Goal: Information Seeking & Learning: Learn about a topic

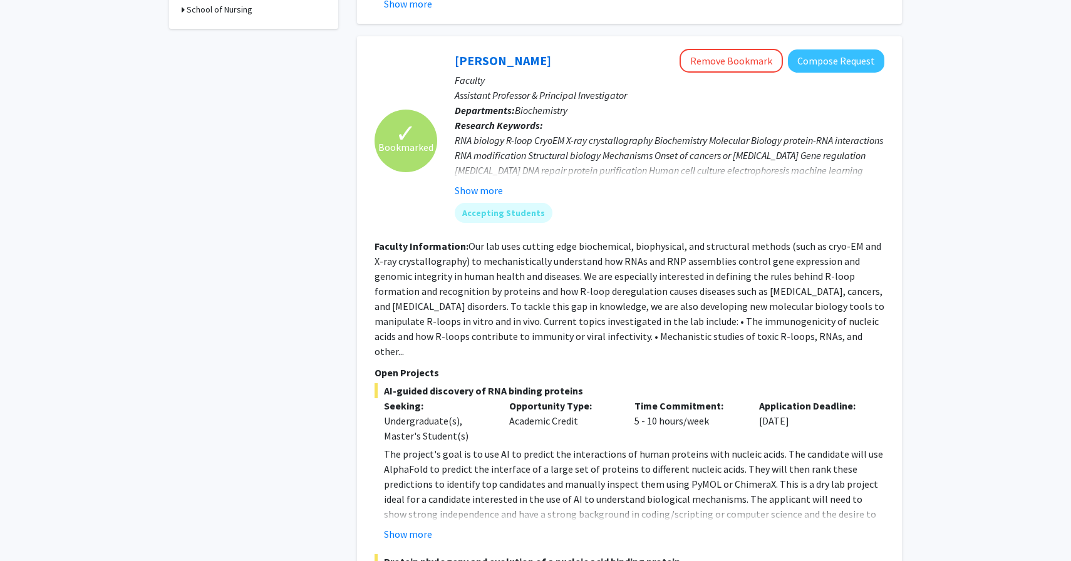
scroll to position [556, 0]
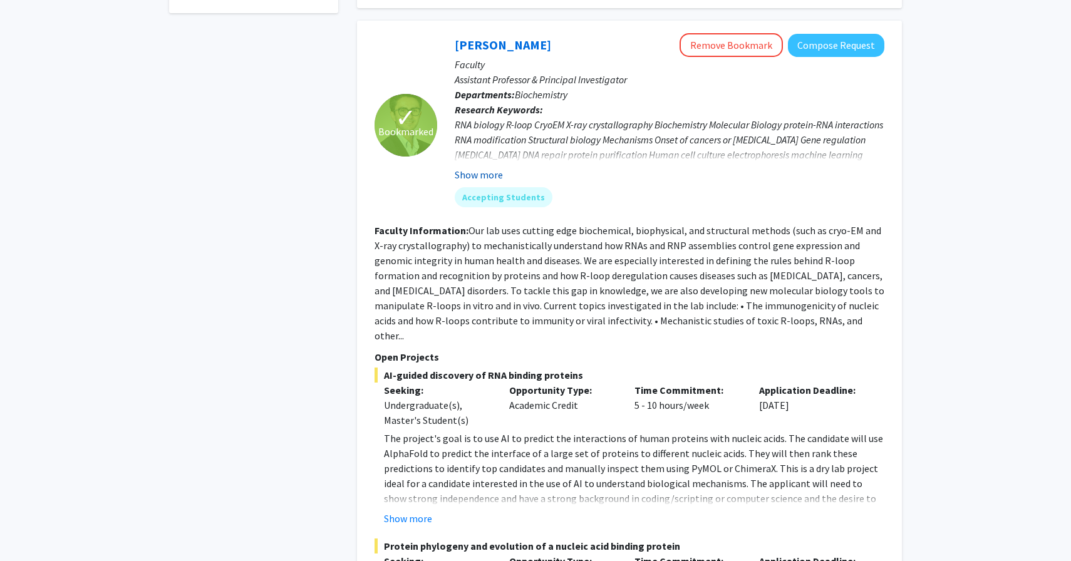
click at [492, 167] on button "Show more" at bounding box center [479, 174] width 48 height 15
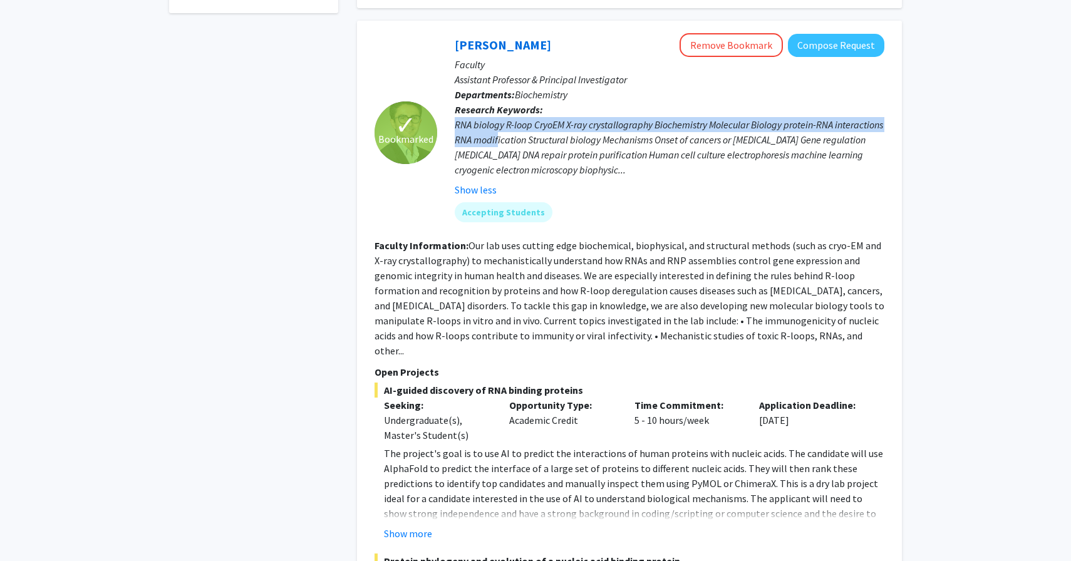
drag, startPoint x: 455, startPoint y: 109, endPoint x: 547, endPoint y: 123, distance: 93.8
click at [547, 123] on div "RNA biology R-loop CryoEM X-ray crystallography Biochemistry Molecular Biology …" at bounding box center [669, 147] width 429 height 60
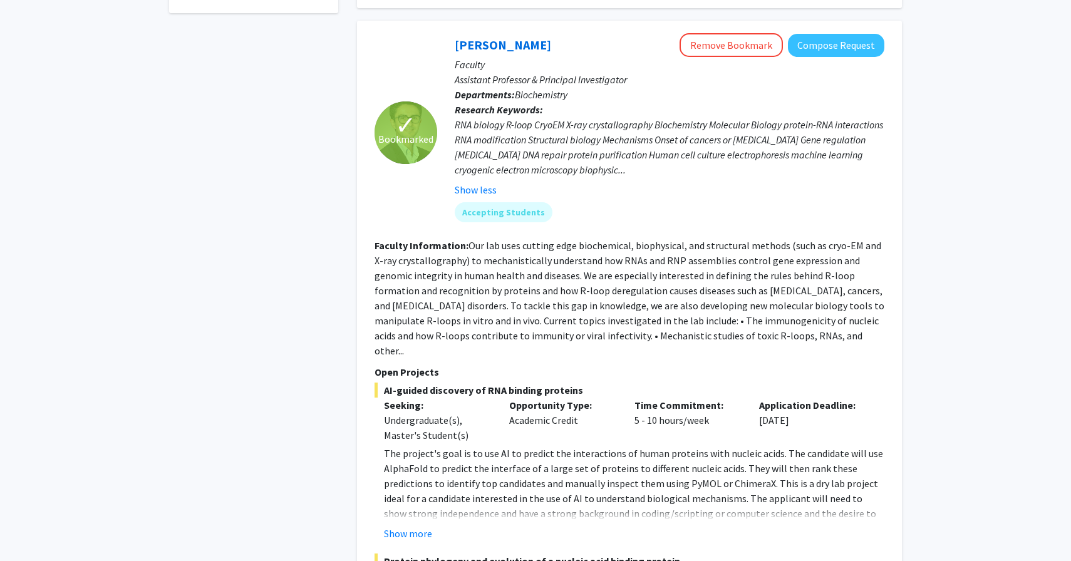
click at [660, 117] on div "RNA biology R-loop CryoEM X-ray crystallography Biochemistry Molecular Biology …" at bounding box center [669, 147] width 429 height 60
drag, startPoint x: 653, startPoint y: 109, endPoint x: 591, endPoint y: 113, distance: 62.1
click at [591, 117] on div "RNA biology R-loop CryoEM X-ray crystallography Biochemistry Molecular Biology …" at bounding box center [669, 147] width 429 height 60
copy div "crystallography"
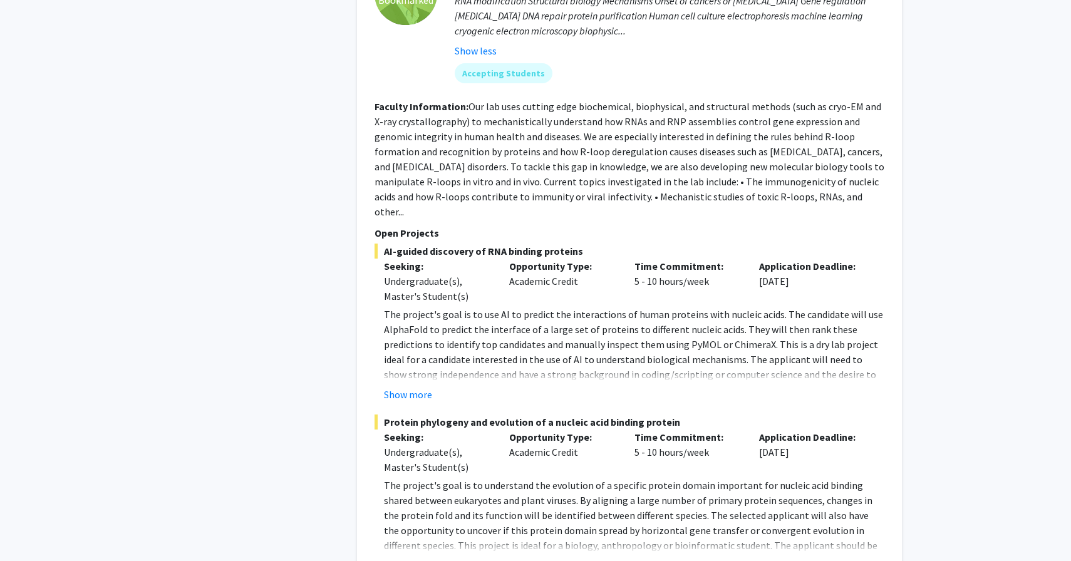
scroll to position [700, 0]
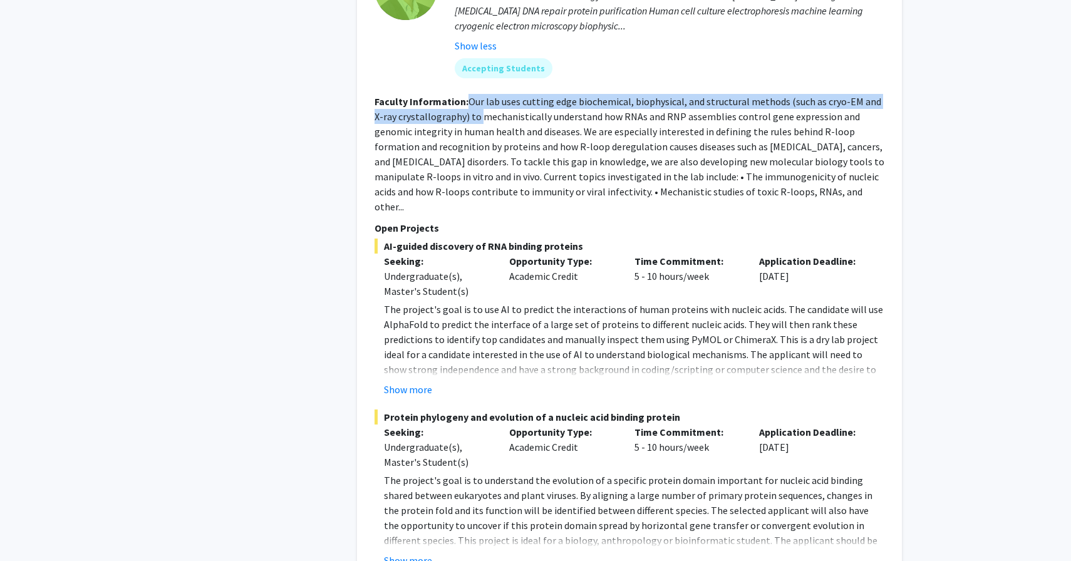
drag, startPoint x: 468, startPoint y: 87, endPoint x: 470, endPoint y: 95, distance: 8.4
click at [470, 95] on fg-read-more "Our lab uses cutting edge biochemical, biophysical, and structural methods (suc…" at bounding box center [629, 154] width 510 height 118
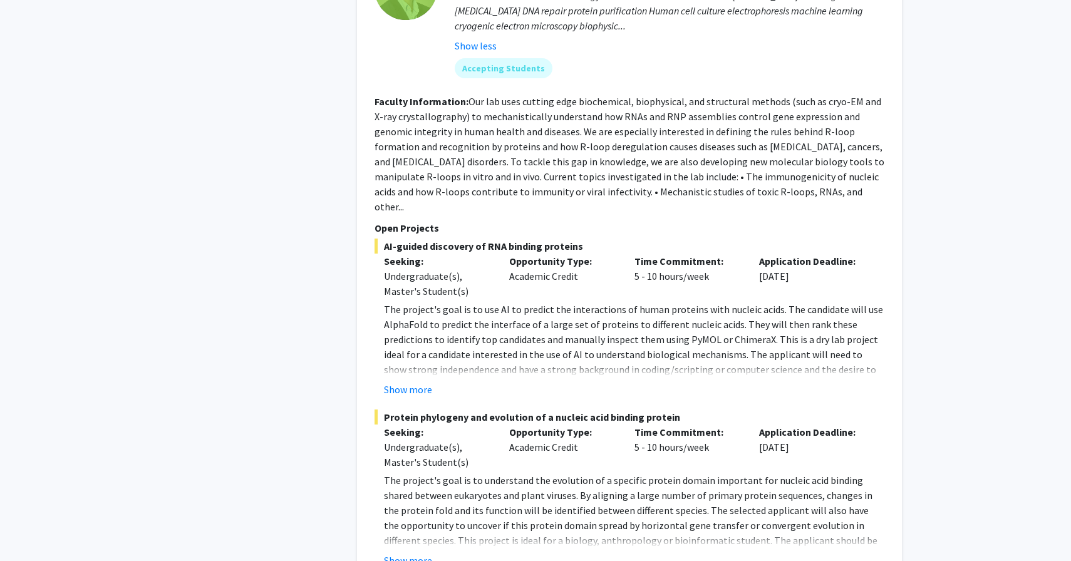
click at [622, 95] on fg-read-more "Our lab uses cutting edge biochemical, biophysical, and structural methods (suc…" at bounding box center [629, 154] width 510 height 118
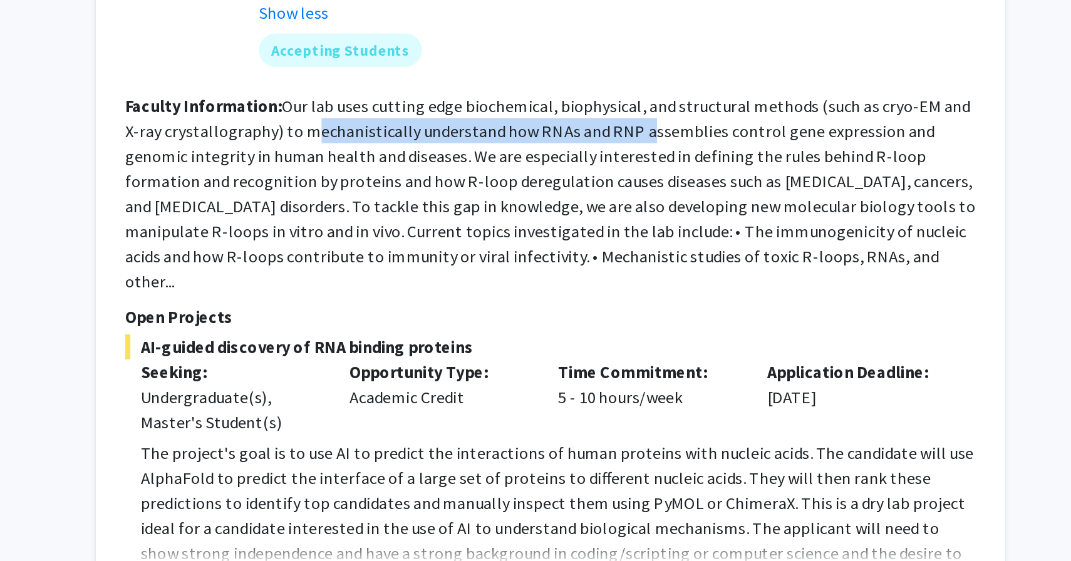
drag, startPoint x: 476, startPoint y: 103, endPoint x: 672, endPoint y: 102, distance: 196.0
click at [672, 102] on fg-read-more "Our lab uses cutting edge biochemical, biophysical, and structural methods (suc…" at bounding box center [629, 154] width 510 height 118
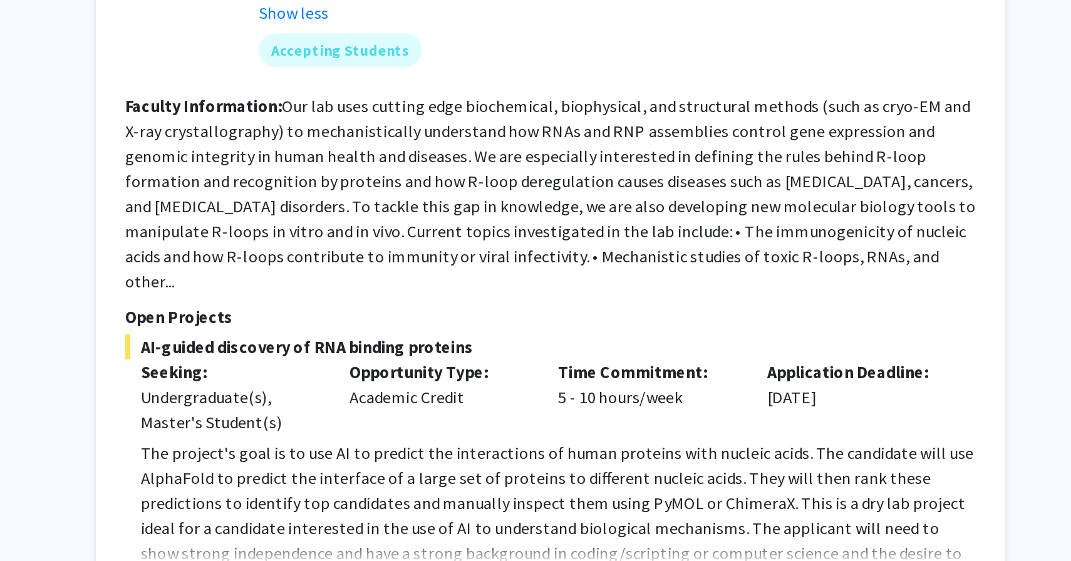
click at [686, 101] on fg-read-more "Our lab uses cutting edge biochemical, biophysical, and structural methods (suc…" at bounding box center [629, 154] width 510 height 118
drag, startPoint x: 652, startPoint y: 101, endPoint x: 665, endPoint y: 101, distance: 13.8
click at [665, 101] on fg-read-more "Our lab uses cutting edge biochemical, biophysical, and structural methods (suc…" at bounding box center [629, 154] width 510 height 118
copy fg-read-more "RNP"
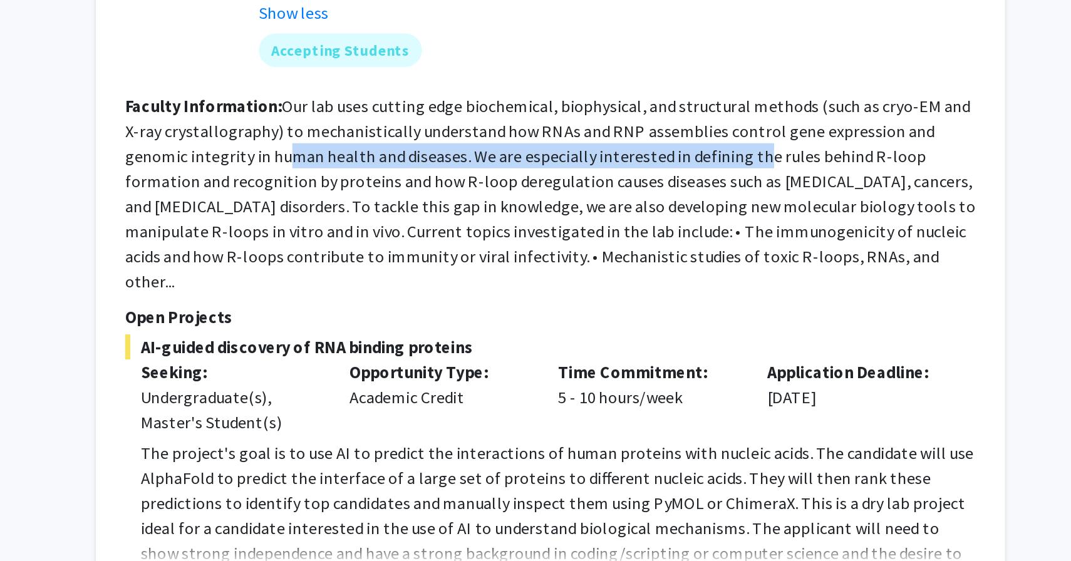
drag, startPoint x: 430, startPoint y: 114, endPoint x: 720, endPoint y: 113, distance: 289.9
click at [719, 113] on fg-read-more "Our lab uses cutting edge biochemical, biophysical, and structural methods (suc…" at bounding box center [629, 154] width 510 height 118
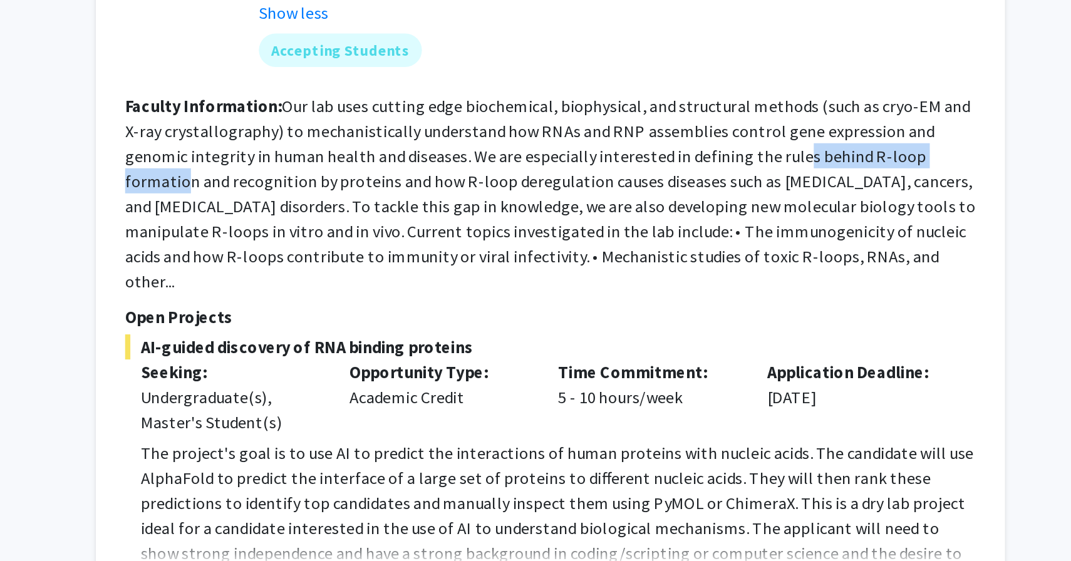
drag, startPoint x: 736, startPoint y: 115, endPoint x: 840, endPoint y: 118, distance: 104.0
click at [840, 118] on fg-read-more "Our lab uses cutting edge biochemical, biophysical, and structural methods (suc…" at bounding box center [629, 154] width 510 height 118
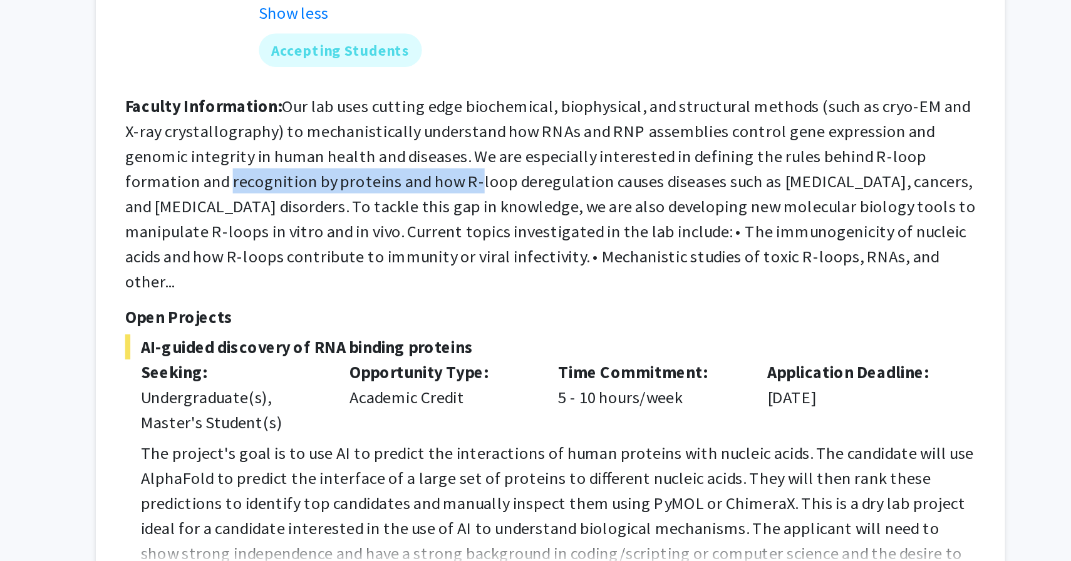
drag, startPoint x: 375, startPoint y: 133, endPoint x: 519, endPoint y: 131, distance: 144.0
click at [519, 131] on fg-read-more "Our lab uses cutting edge biochemical, biophysical, and structural methods (suc…" at bounding box center [629, 154] width 510 height 118
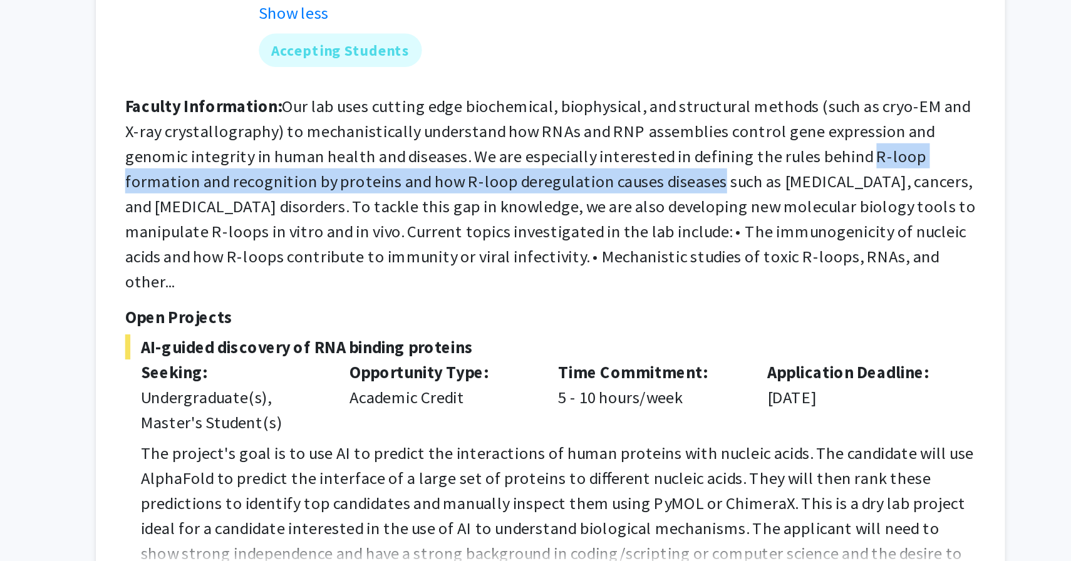
drag, startPoint x: 776, startPoint y: 116, endPoint x: 661, endPoint y: 130, distance: 115.4
click at [661, 130] on fg-read-more "Our lab uses cutting edge biochemical, biophysical, and structural methods (suc…" at bounding box center [629, 154] width 510 height 118
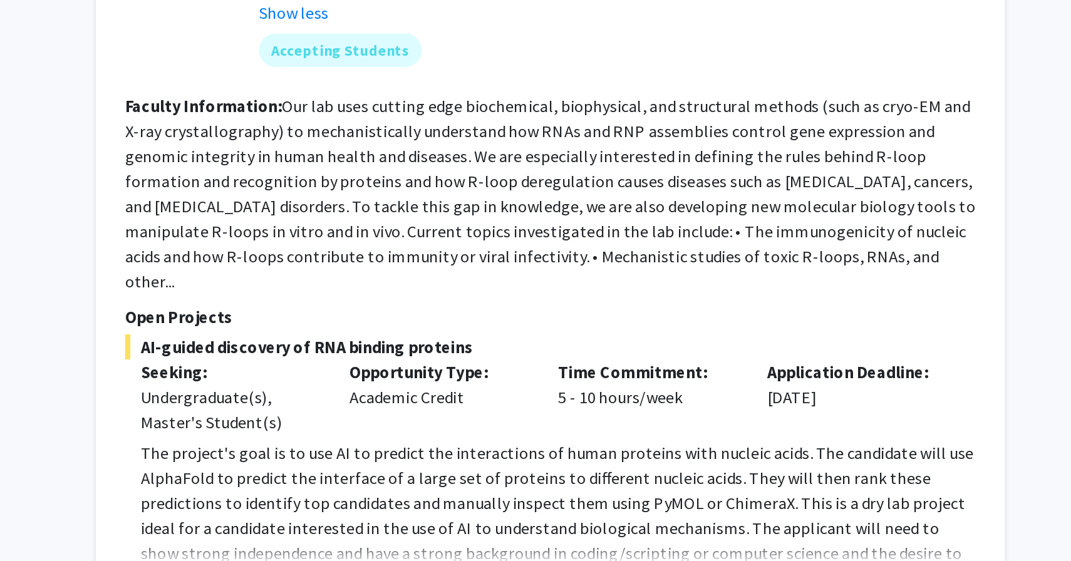
click at [699, 133] on fg-read-more "Our lab uses cutting edge biochemical, biophysical, and structural methods (suc…" at bounding box center [629, 154] width 510 height 118
drag, startPoint x: 542, startPoint y: 133, endPoint x: 594, endPoint y: 134, distance: 52.6
click at [594, 134] on fg-read-more "Our lab uses cutting edge biochemical, biophysical, and structural methods (suc…" at bounding box center [629, 154] width 510 height 118
copy fg-read-more "deregulation"
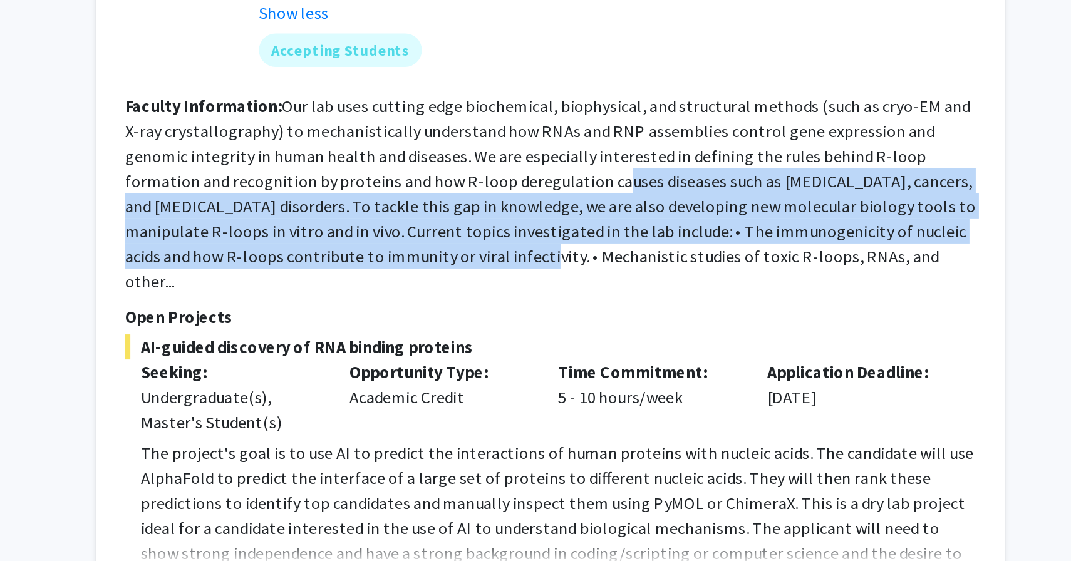
drag, startPoint x: 605, startPoint y: 133, endPoint x: 611, endPoint y: 172, distance: 39.8
click at [611, 172] on fg-read-more "Our lab uses cutting edge biochemical, biophysical, and structural methods (suc…" at bounding box center [629, 154] width 510 height 118
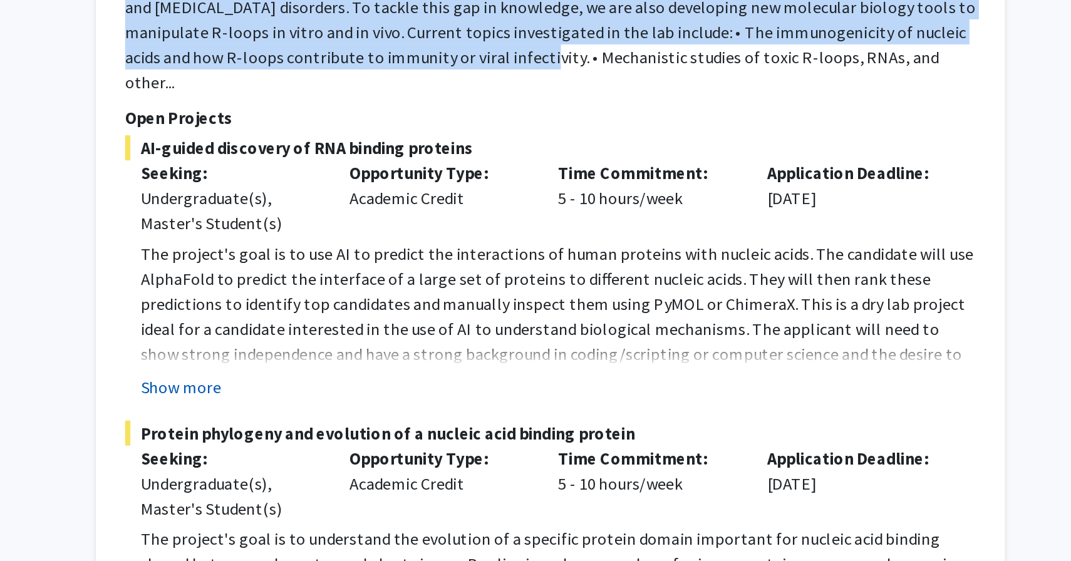
click at [410, 382] on button "Show more" at bounding box center [408, 389] width 48 height 15
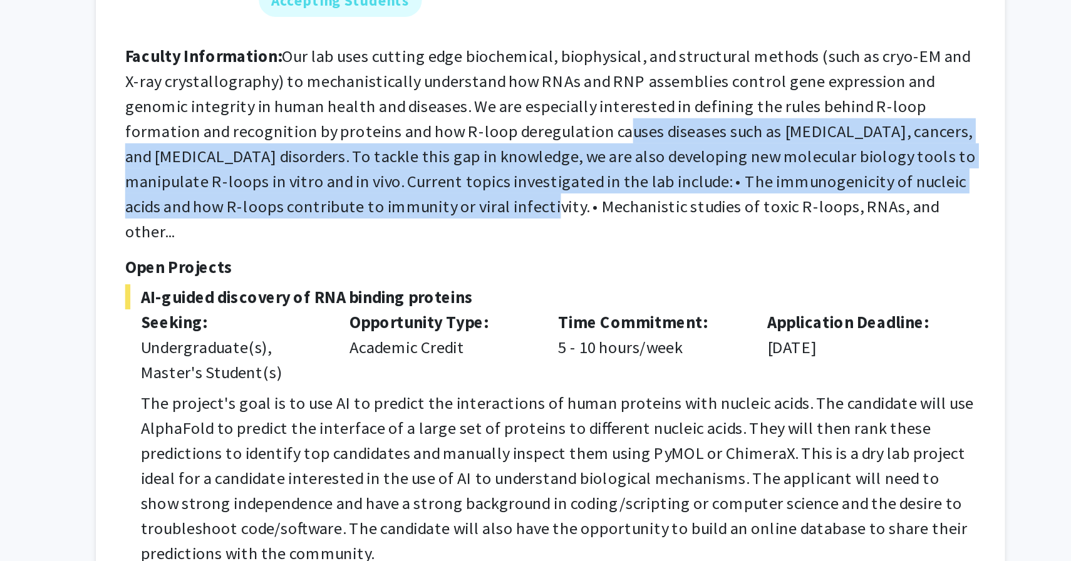
click at [595, 145] on fg-read-more "Our lab uses cutting edge biochemical, biophysical, and structural methods (suc…" at bounding box center [629, 154] width 510 height 118
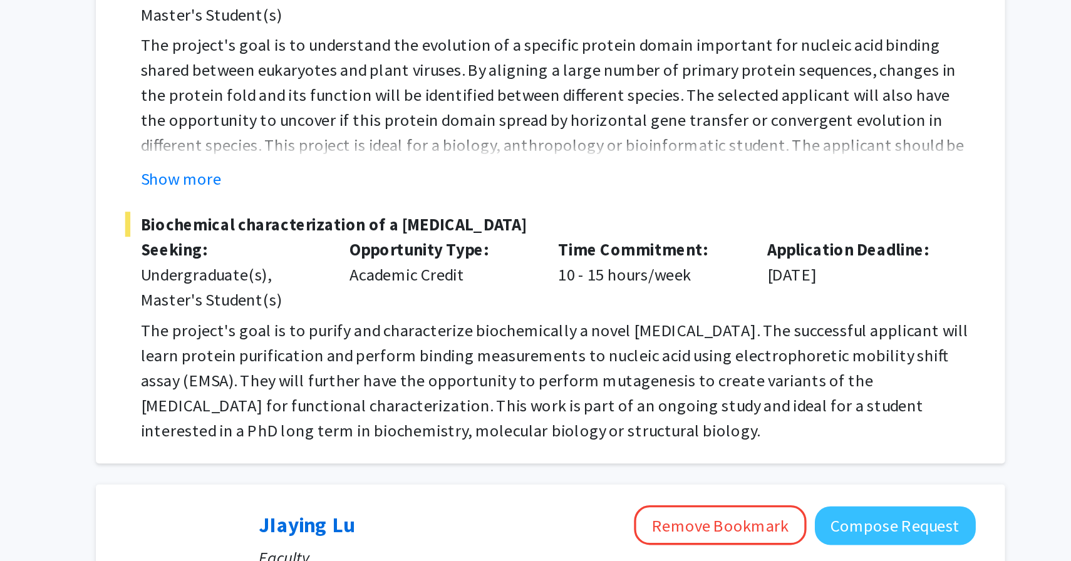
scroll to position [964, 0]
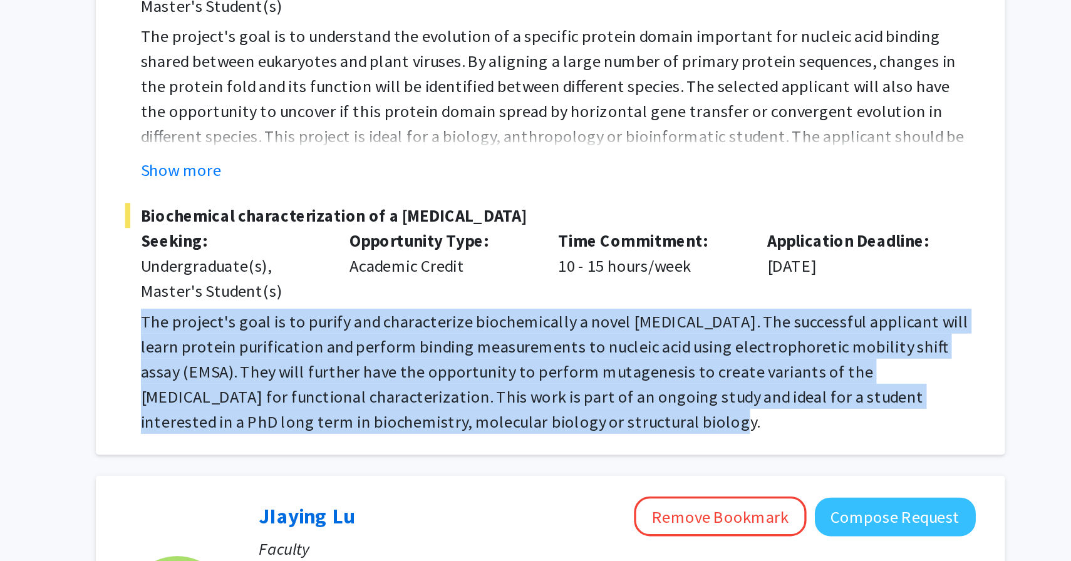
drag, startPoint x: 384, startPoint y: 386, endPoint x: 633, endPoint y: 448, distance: 256.1
click at [633, 448] on p "The project's goal is to purify and characterize biochemically a novel [MEDICAL…" at bounding box center [634, 446] width 500 height 75
click at [632, 418] on p "The project's goal is to purify and characterize biochemically a novel [MEDICAL…" at bounding box center [634, 446] width 500 height 75
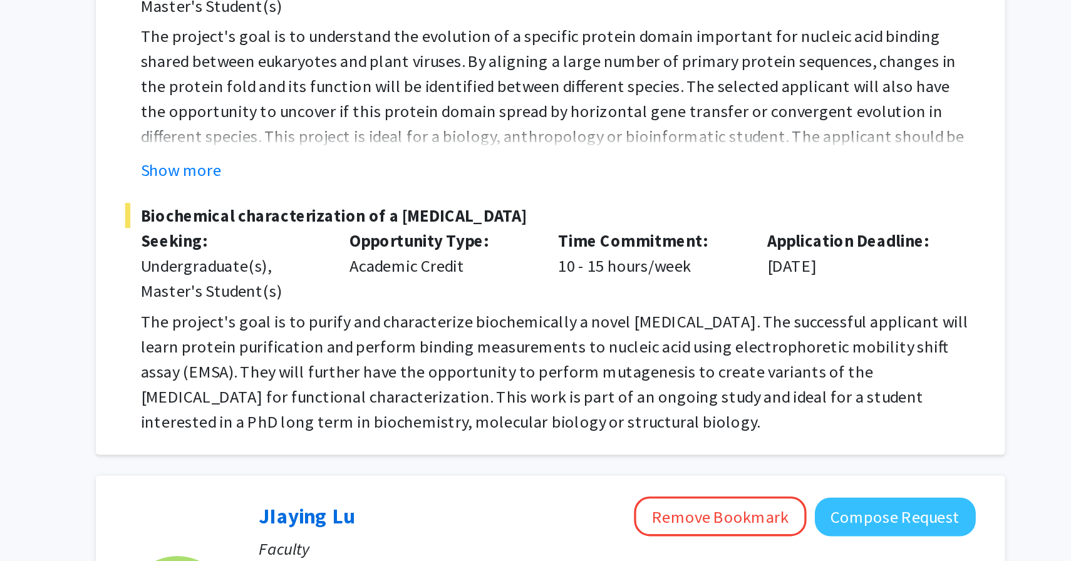
drag, startPoint x: 627, startPoint y: 418, endPoint x: 658, endPoint y: 418, distance: 31.3
click at [648, 418] on p "The project's goal is to purify and characterize biochemically a novel [MEDICAL…" at bounding box center [634, 446] width 500 height 75
click at [672, 418] on p "The project's goal is to purify and characterize biochemically a novel [MEDICAL…" at bounding box center [634, 446] width 500 height 75
drag, startPoint x: 679, startPoint y: 418, endPoint x: 628, endPoint y: 419, distance: 51.4
click at [628, 419] on p "The project's goal is to purify and characterize biochemically a novel [MEDICAL…" at bounding box center [634, 446] width 500 height 75
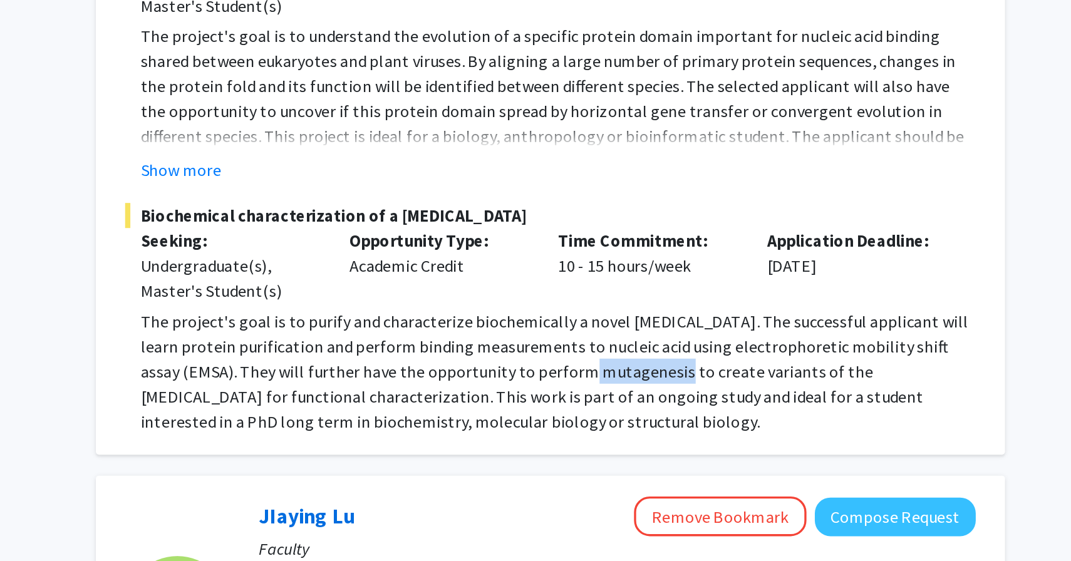
copy p "mutagenesis"
click at [595, 413] on p "The project's goal is to purify and characterize biochemically a novel [MEDICAL…" at bounding box center [634, 446] width 500 height 75
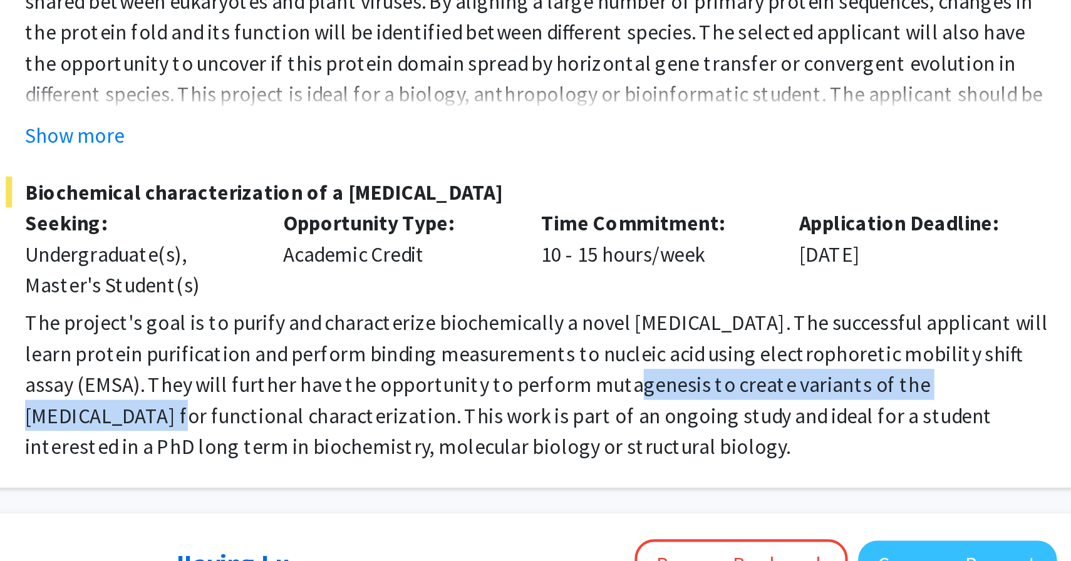
drag, startPoint x: 652, startPoint y: 417, endPoint x: 845, endPoint y: 418, distance: 193.5
click at [846, 418] on p "The project's goal is to purify and characterize biochemically a novel [MEDICAL…" at bounding box center [634, 446] width 500 height 75
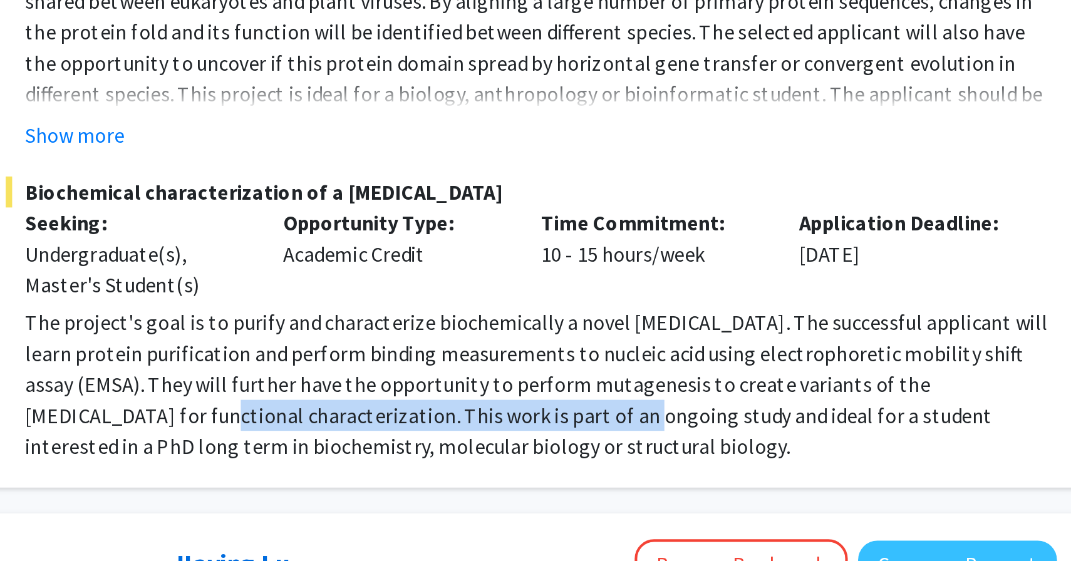
drag, startPoint x: 404, startPoint y: 429, endPoint x: 605, endPoint y: 429, distance: 201.6
click at [605, 429] on p "The project's goal is to purify and characterize biochemically a novel [MEDICAL…" at bounding box center [634, 446] width 500 height 75
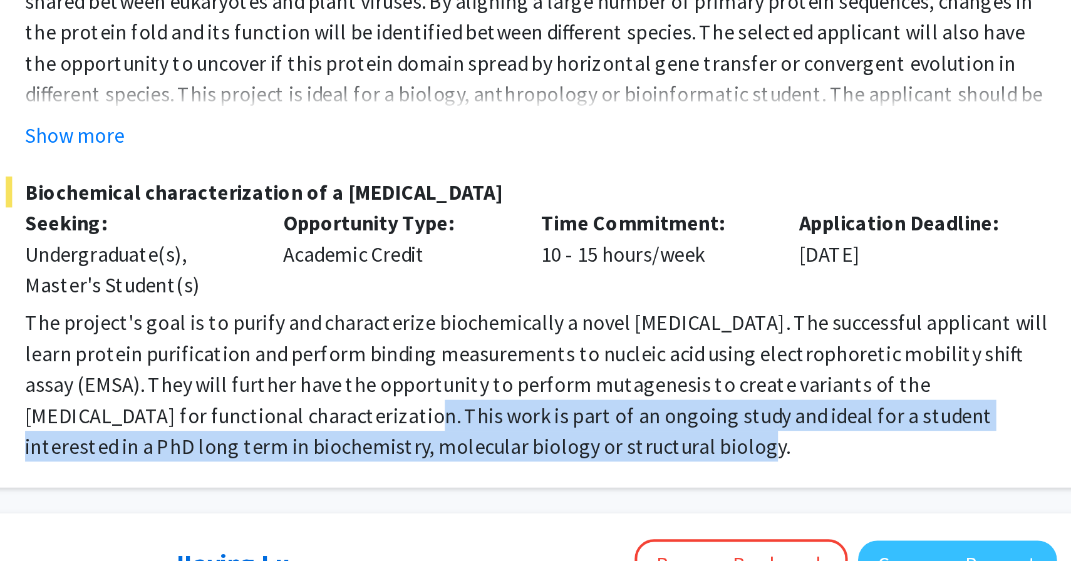
drag, startPoint x: 499, startPoint y: 432, endPoint x: 612, endPoint y: 451, distance: 114.9
click at [612, 451] on p "The project's goal is to purify and characterize biochemically a novel [MEDICAL…" at bounding box center [634, 446] width 500 height 75
click at [631, 445] on p "The project's goal is to purify and characterize biochemically a novel [MEDICAL…" at bounding box center [634, 446] width 500 height 75
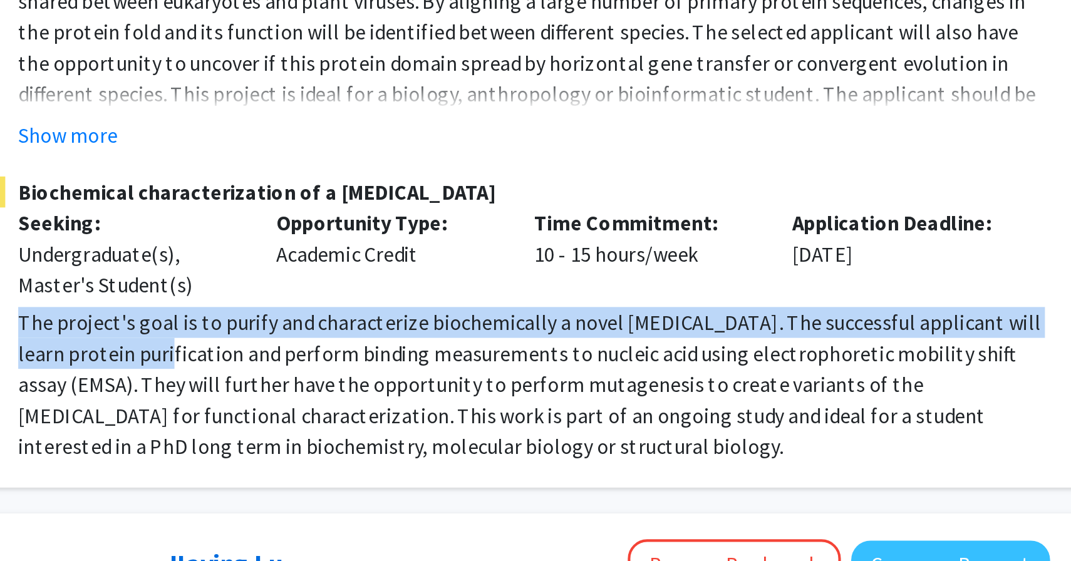
drag, startPoint x: 384, startPoint y: 386, endPoint x: 436, endPoint y: 401, distance: 54.1
click at [436, 409] on p "The project's goal is to purify and characterize biochemically a novel [MEDICAL…" at bounding box center [634, 446] width 500 height 75
click at [600, 414] on p "The project's goal is to purify and characterize biochemically a novel [MEDICAL…" at bounding box center [634, 446] width 500 height 75
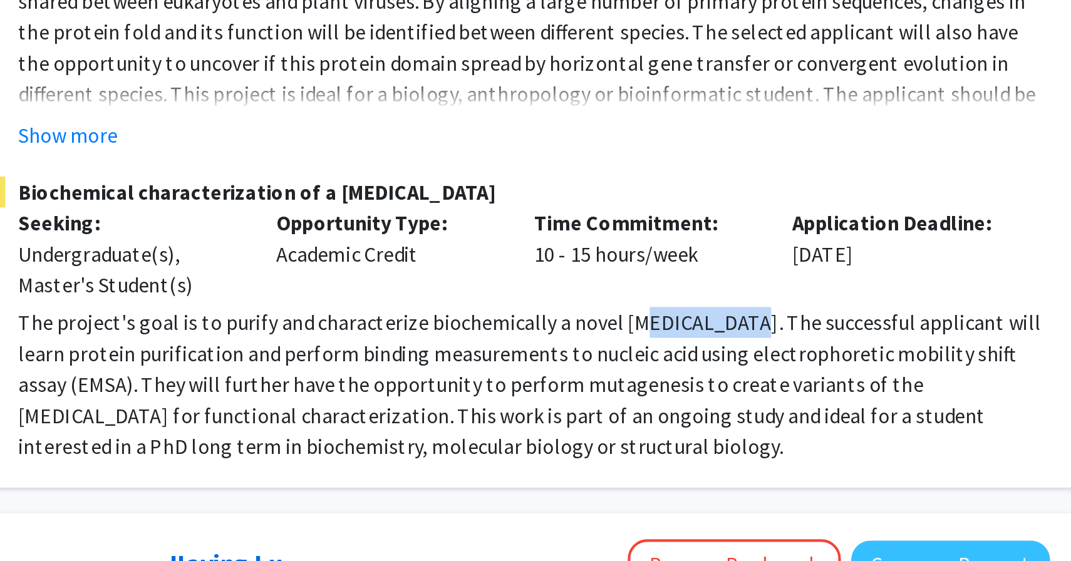
drag, startPoint x: 717, startPoint y: 386, endPoint x: 677, endPoint y: 386, distance: 40.1
click at [677, 409] on p "The project's goal is to purify and characterize biochemically a novel [MEDICAL…" at bounding box center [634, 446] width 500 height 75
drag, startPoint x: 670, startPoint y: 385, endPoint x: 719, endPoint y: 385, distance: 48.8
click at [719, 409] on p "The project's goal is to purify and characterize biochemically a novel [MEDICAL…" at bounding box center [634, 446] width 500 height 75
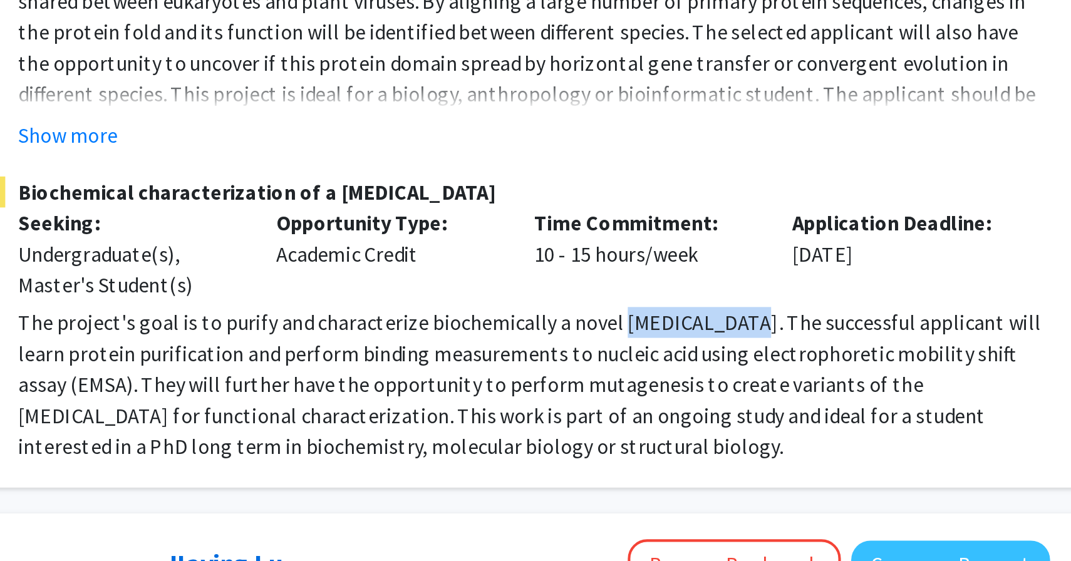
copy p "[MEDICAL_DATA]"
click at [512, 409] on p "The project's goal is to purify and characterize biochemically a novel [MEDICAL…" at bounding box center [634, 446] width 500 height 75
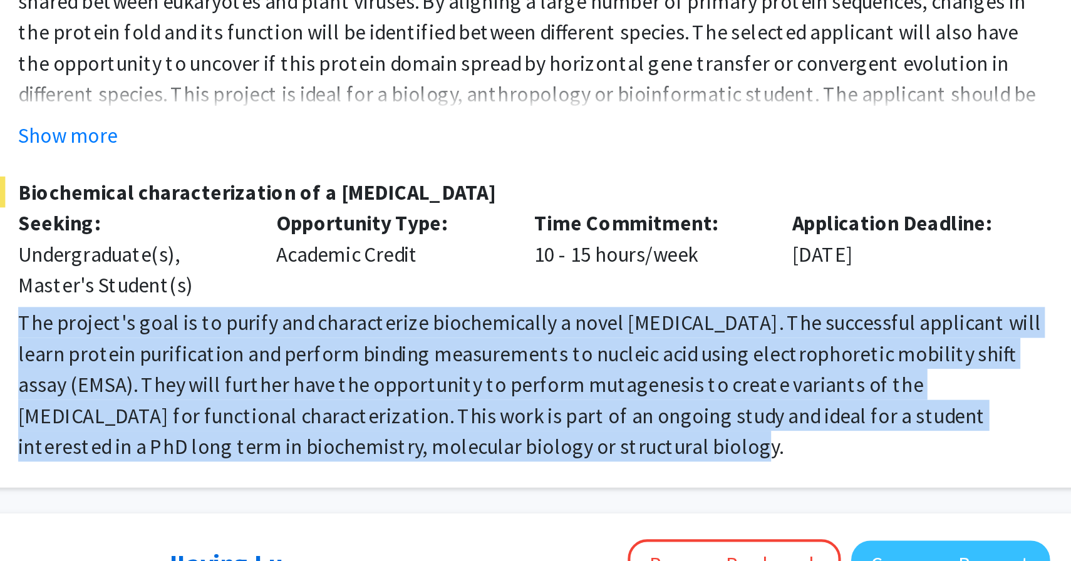
drag, startPoint x: 384, startPoint y: 386, endPoint x: 609, endPoint y: 444, distance: 232.3
click at [609, 444] on p "The project's goal is to purify and characterize biochemically a novel [MEDICAL…" at bounding box center [634, 446] width 500 height 75
copy p "The project's goal is to purify and characterize biochemically a novel [MEDICAL…"
click at [573, 422] on p "The project's goal is to purify and characterize biochemically a novel [MEDICAL…" at bounding box center [634, 446] width 500 height 75
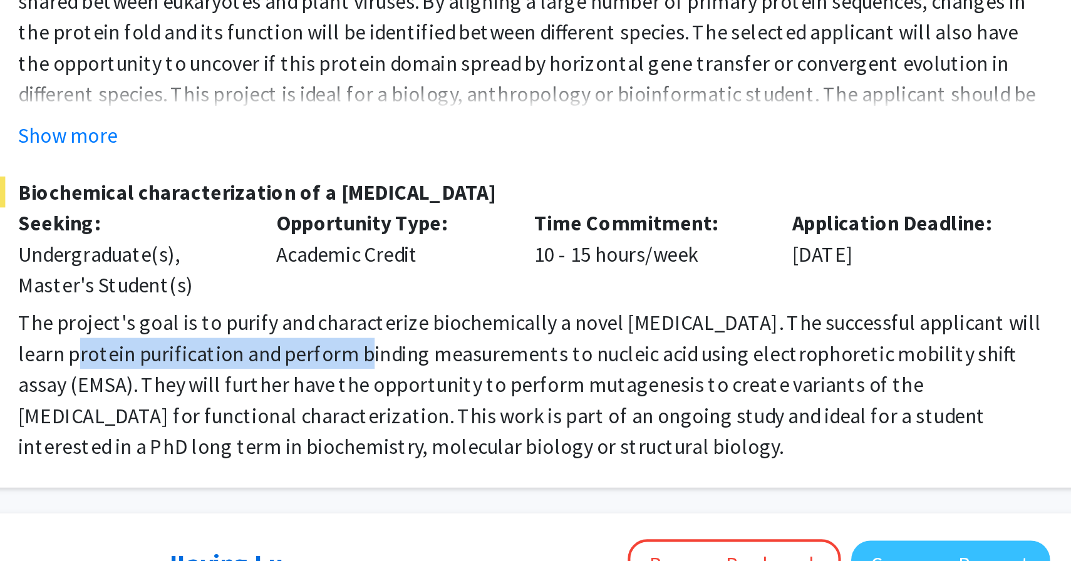
drag, startPoint x: 392, startPoint y: 401, endPoint x: 530, endPoint y: 404, distance: 137.8
click at [530, 409] on p "The project's goal is to purify and characterize biochemically a novel [MEDICAL…" at bounding box center [634, 446] width 500 height 75
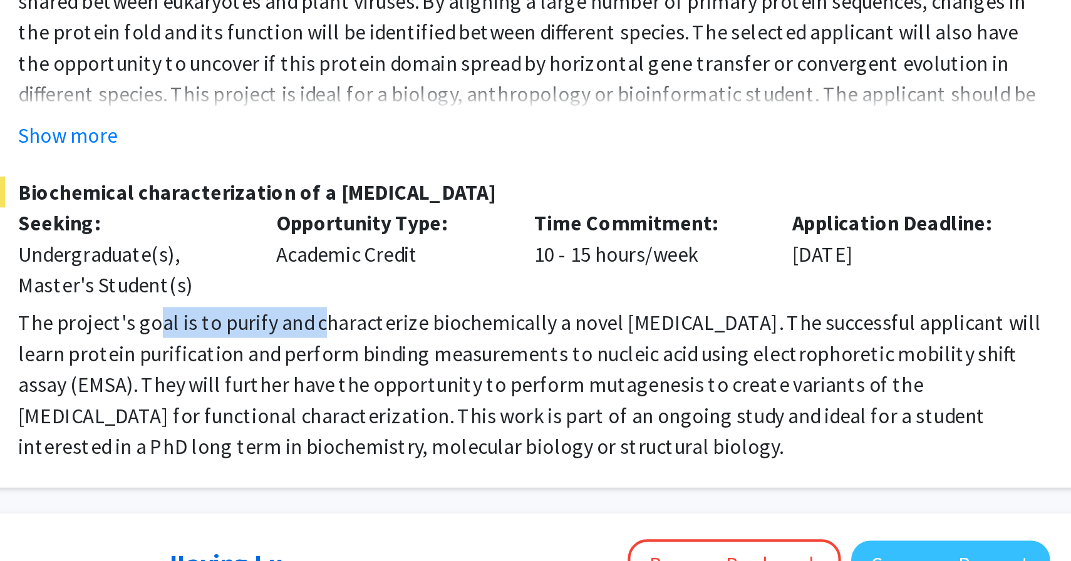
drag, startPoint x: 450, startPoint y: 387, endPoint x: 527, endPoint y: 386, distance: 77.0
click at [527, 409] on p "The project's goal is to purify and characterize biochemically a novel [MEDICAL…" at bounding box center [634, 446] width 500 height 75
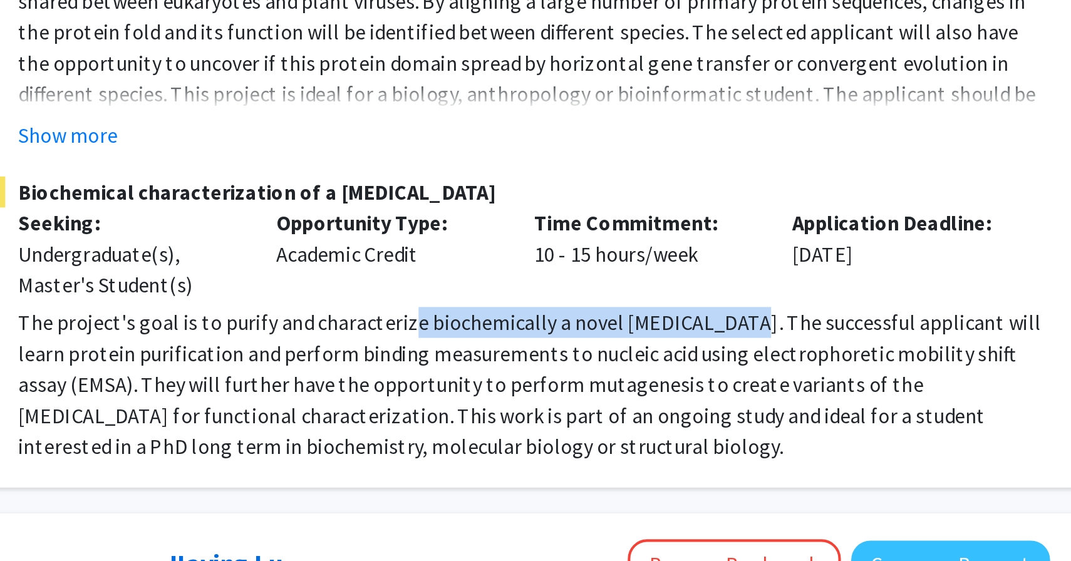
drag, startPoint x: 572, startPoint y: 390, endPoint x: 719, endPoint y: 393, distance: 147.2
click at [719, 409] on p "The project's goal is to purify and characterize biochemically a novel [MEDICAL…" at bounding box center [634, 446] width 500 height 75
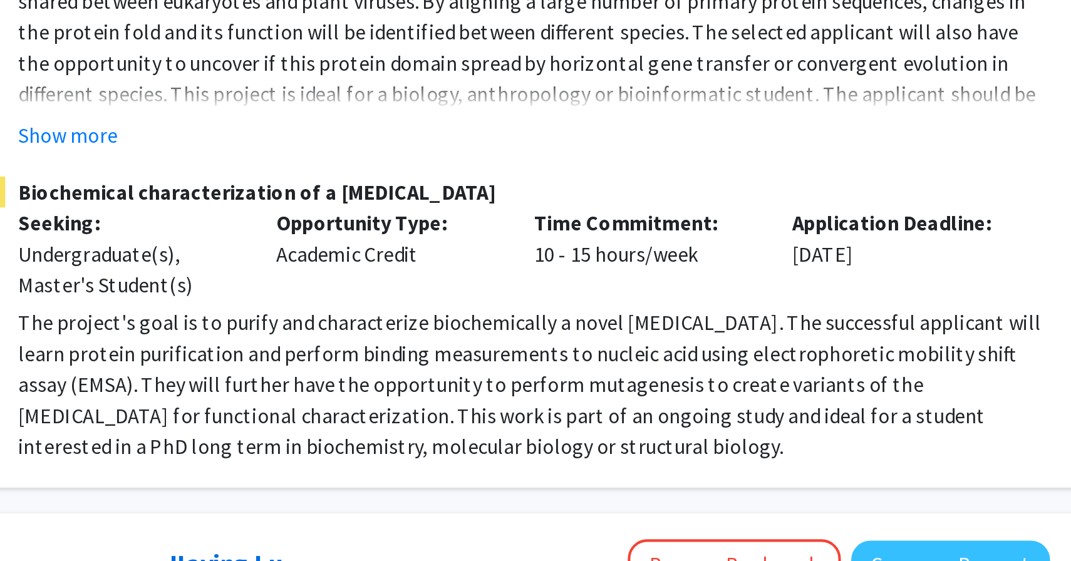
click at [519, 376] on div "Biochemical characterization of a [MEDICAL_DATA] Seeking: Undergraduate(s), Mas…" at bounding box center [629, 415] width 510 height 138
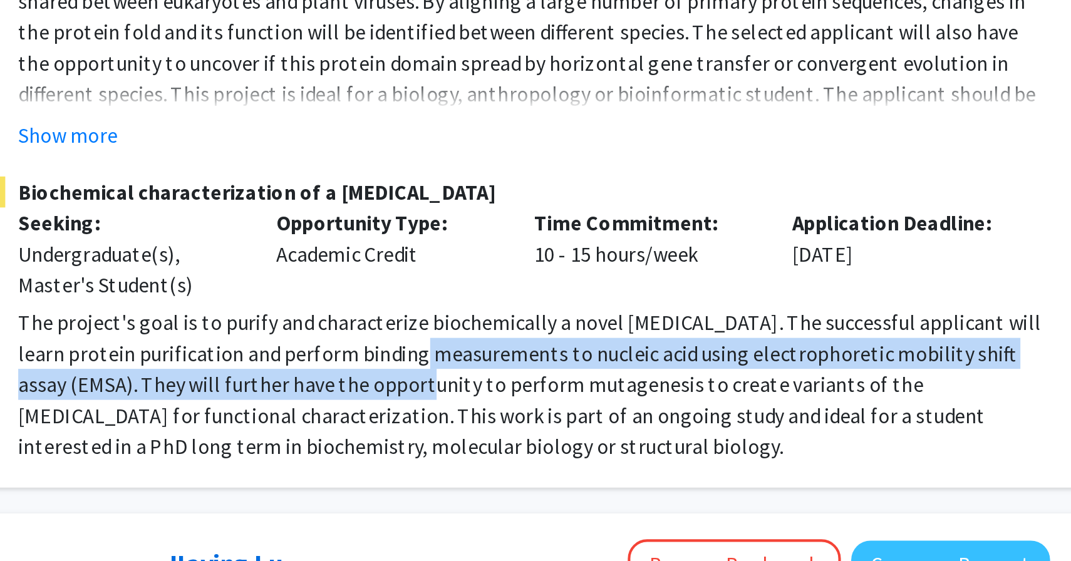
drag, startPoint x: 556, startPoint y: 406, endPoint x: 560, endPoint y: 418, distance: 13.1
click at [560, 418] on p "The project's goal is to purify and characterize biochemically a novel [MEDICAL…" at bounding box center [634, 446] width 500 height 75
drag, startPoint x: 520, startPoint y: 403, endPoint x: 521, endPoint y: 417, distance: 14.5
click at [521, 417] on p "The project's goal is to purify and characterize biochemically a novel [MEDICAL…" at bounding box center [634, 446] width 500 height 75
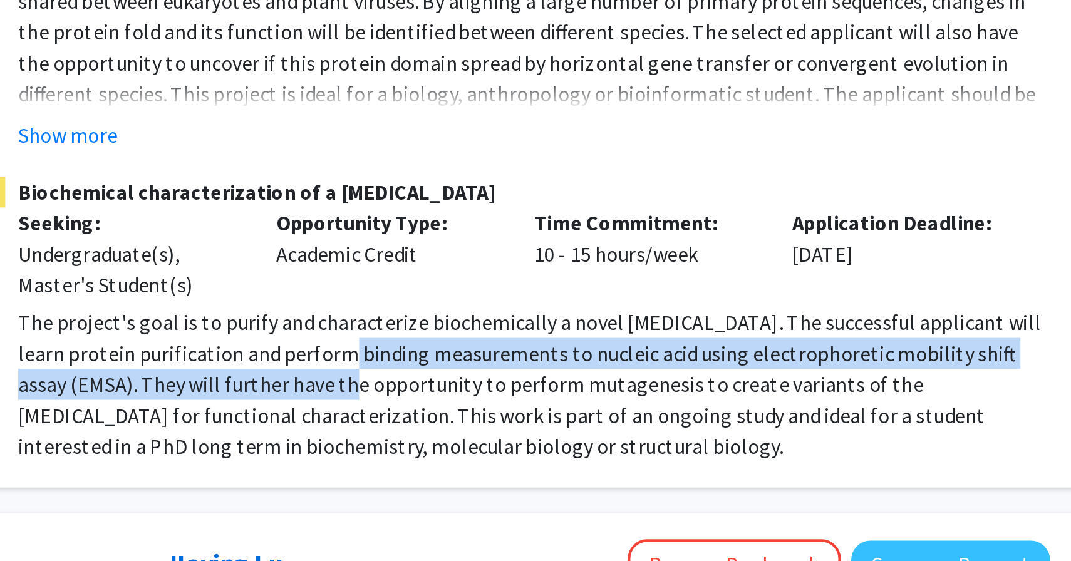
click at [521, 417] on p "The project's goal is to purify and characterize biochemically a novel [MEDICAL…" at bounding box center [634, 446] width 500 height 75
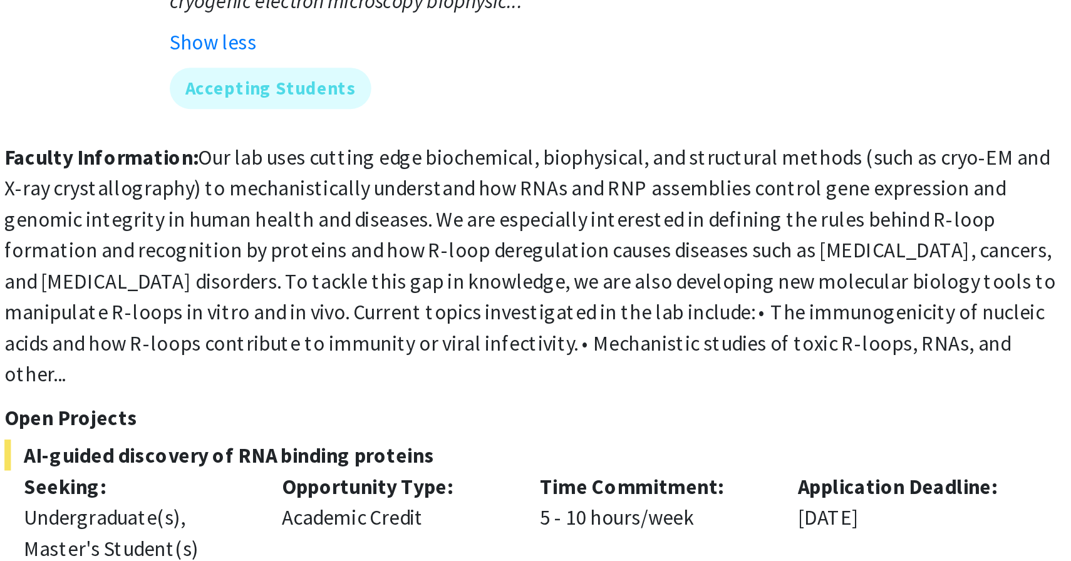
scroll to position [436, 0]
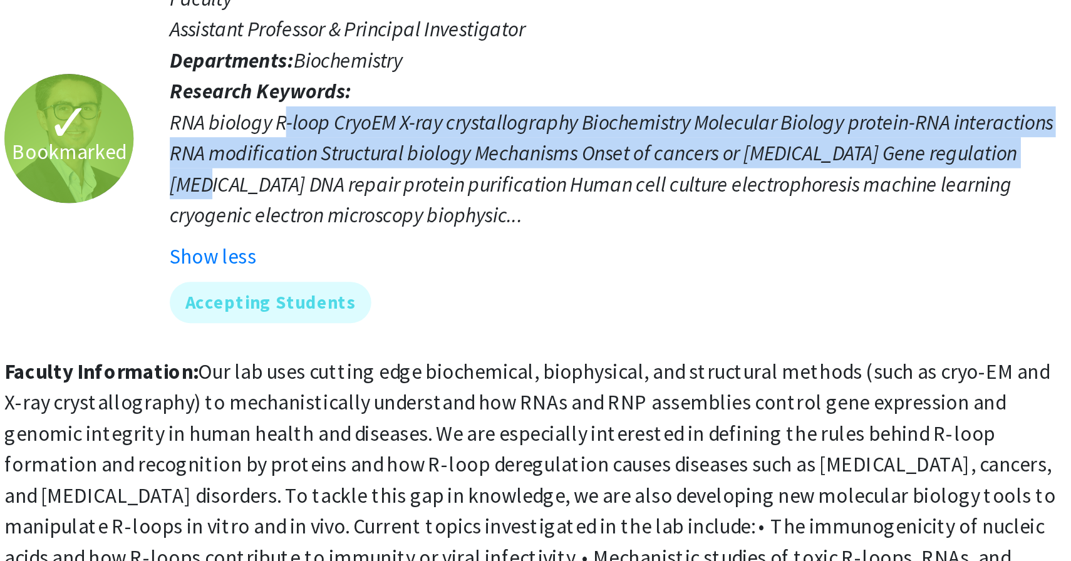
drag, startPoint x: 509, startPoint y: 228, endPoint x: 510, endPoint y: 252, distance: 24.4
click at [510, 252] on div "RNA biology R-loop CryoEM X-ray crystallography Biochemistry Molecular Biology …" at bounding box center [669, 267] width 429 height 60
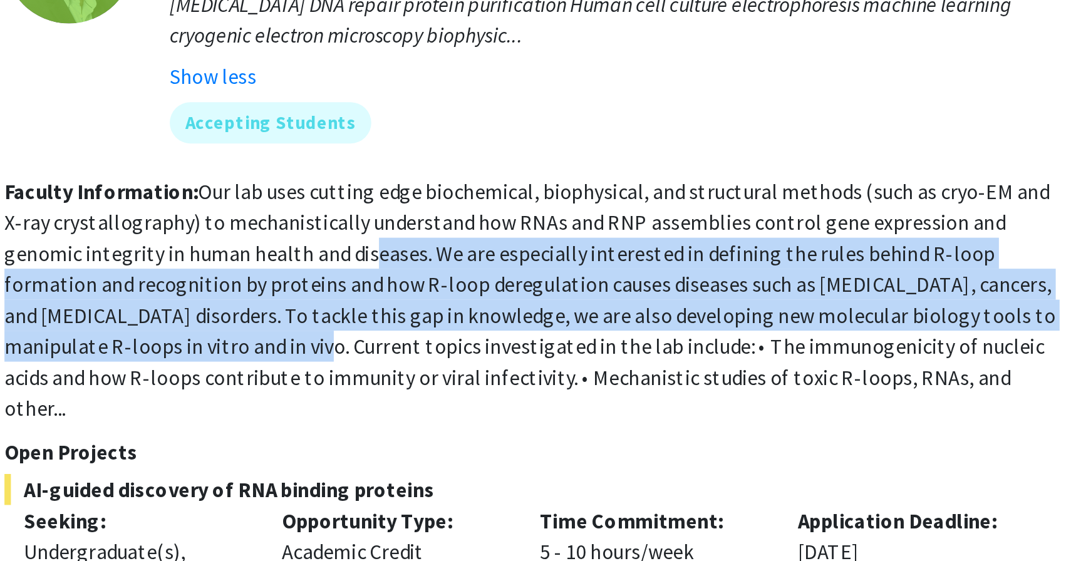
drag, startPoint x: 511, startPoint y: 378, endPoint x: 514, endPoint y: 426, distance: 48.3
click at [514, 426] on fg-read-more "Our lab uses cutting edge biochemical, biophysical, and structural methods (suc…" at bounding box center [629, 418] width 510 height 118
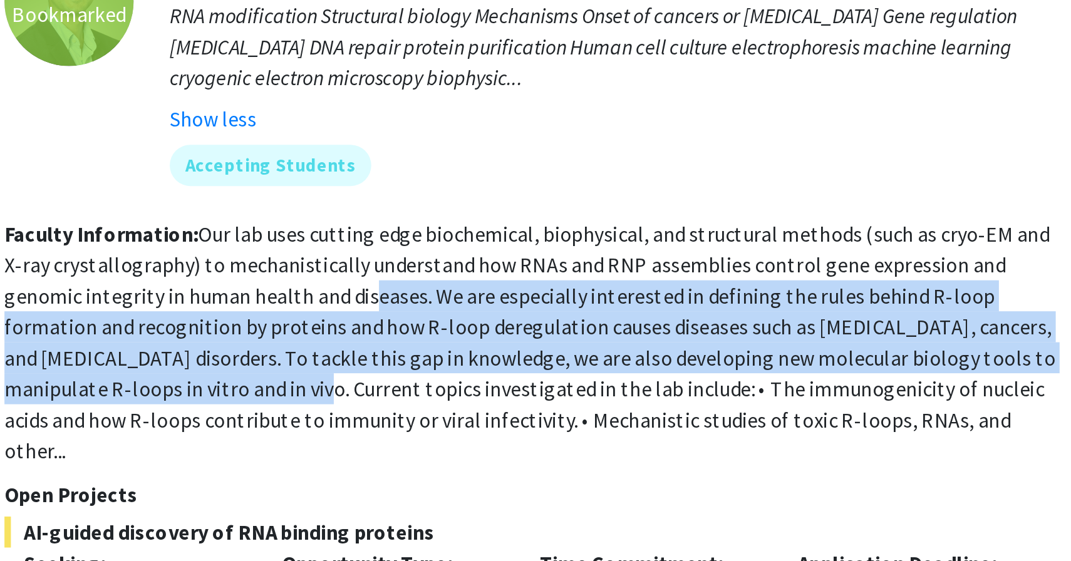
click at [587, 383] on fg-read-more "Our lab uses cutting edge biochemical, biophysical, and structural methods (suc…" at bounding box center [629, 418] width 510 height 118
drag, startPoint x: 519, startPoint y: 382, endPoint x: 552, endPoint y: 424, distance: 54.0
click at [552, 424] on fg-read-more "Our lab uses cutting edge biochemical, biophysical, and structural methods (suc…" at bounding box center [629, 418] width 510 height 118
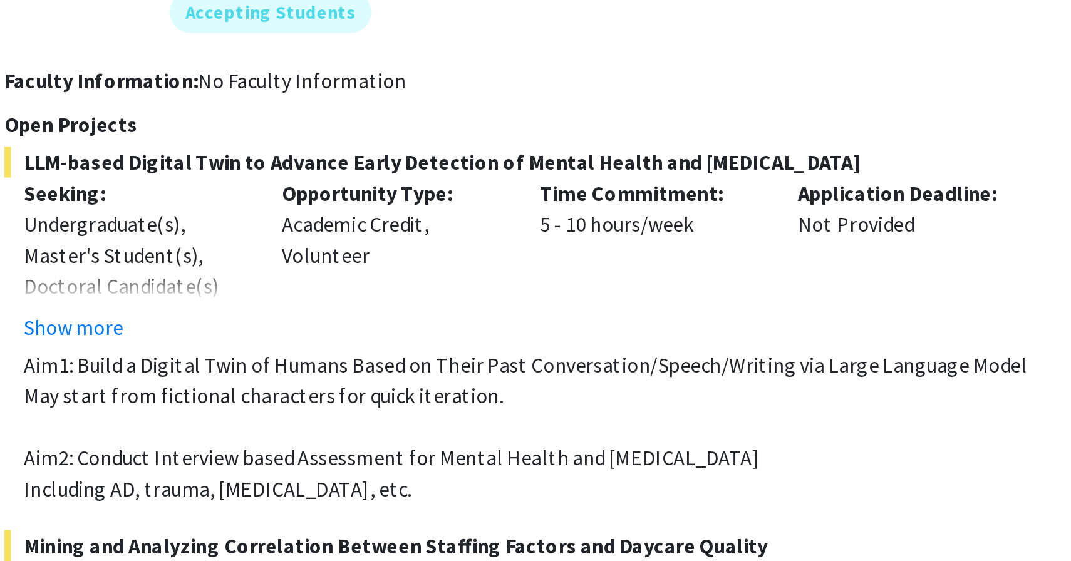
scroll to position [1306, 0]
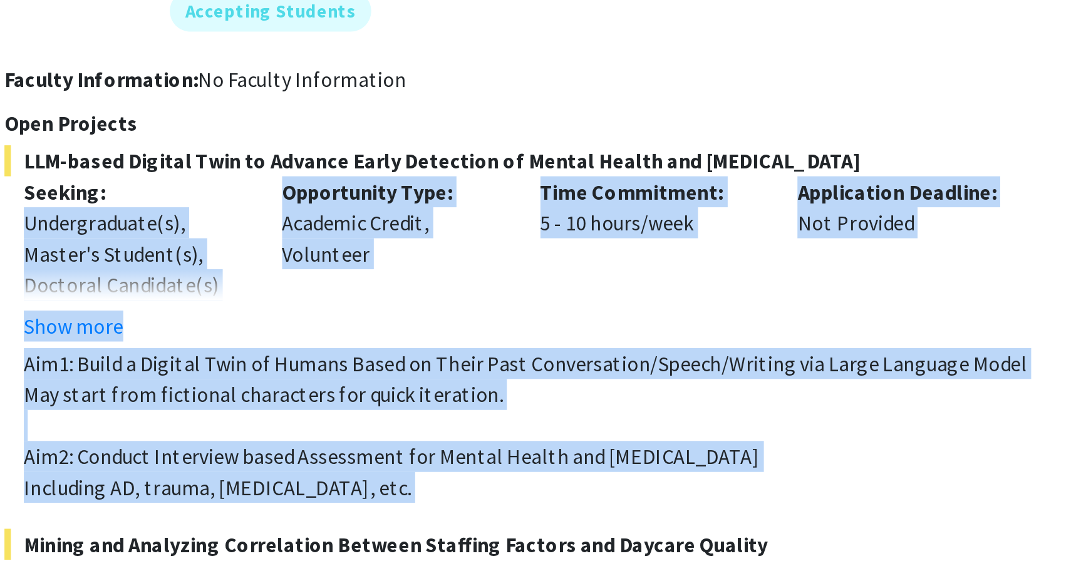
drag, startPoint x: 496, startPoint y: 355, endPoint x: 542, endPoint y: 510, distance: 161.4
click at [542, 510] on fg-project-list "LLM-based Digital Twin to Advance Early Detection of Mental Health and [MEDICAL…" at bounding box center [629, 506] width 510 height 294
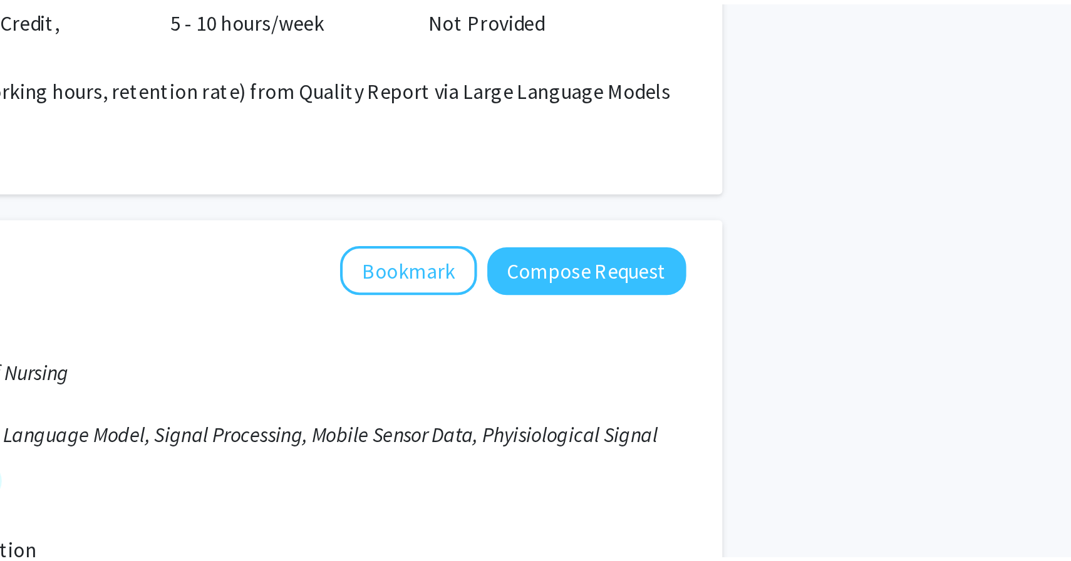
scroll to position [1596, 0]
